Goal: Information Seeking & Learning: Learn about a topic

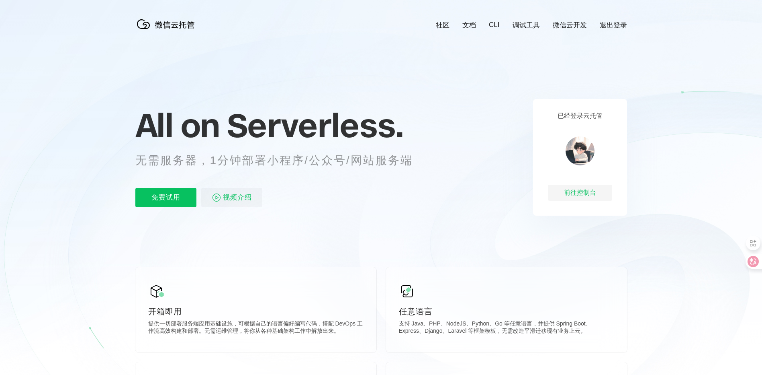
scroll to position [0, 1429]
click at [500, 28] on div "社区 文档 CLI 调试工具 微信云开发 退出登录" at bounding box center [525, 24] width 204 height 9
click at [496, 27] on link "CLI" at bounding box center [494, 25] width 10 height 8
click at [529, 25] on link "调试工具" at bounding box center [526, 24] width 27 height 9
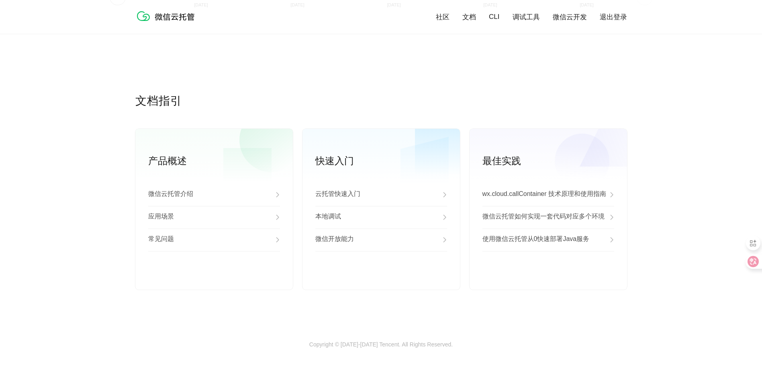
scroll to position [1787, 0]
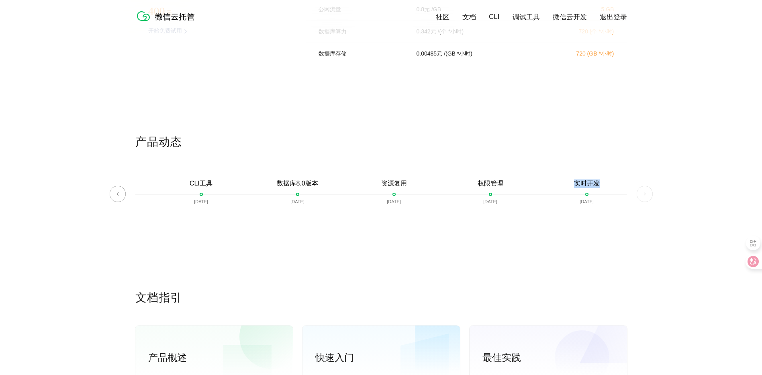
drag, startPoint x: 572, startPoint y: 185, endPoint x: 603, endPoint y: 185, distance: 30.5
click at [603, 185] on div "实时开发 [DATE]" at bounding box center [587, 197] width 96 height 37
drag, startPoint x: 603, startPoint y: 185, endPoint x: 576, endPoint y: 245, distance: 65.0
click at [576, 245] on div "产品动态 微信云托管开启内测 [DATE] 微信云托管公测 [DATE] 客服技术支持上线 [DATE] 自定义域名上线 [DATE] 资源包 [DATE] …" at bounding box center [381, 212] width 492 height 156
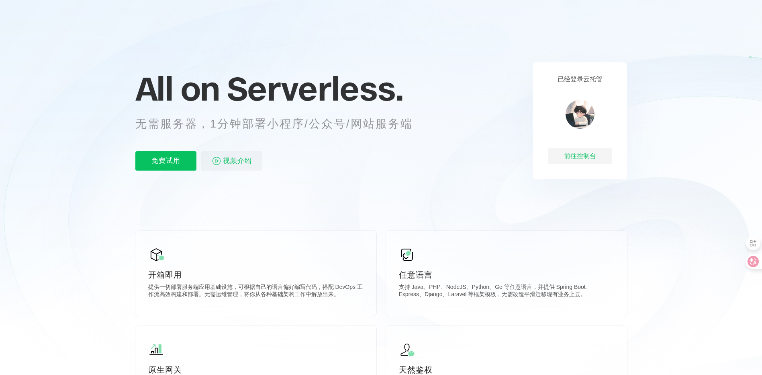
scroll to position [0, 0]
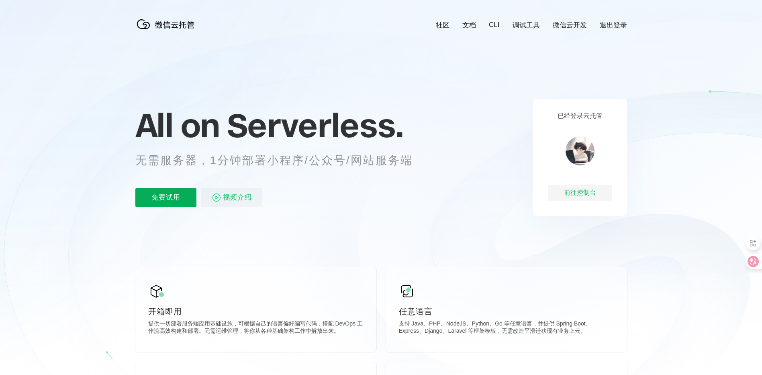
click at [170, 195] on p "免费试用" at bounding box center [165, 197] width 61 height 19
